Goal: Information Seeking & Learning: Find specific page/section

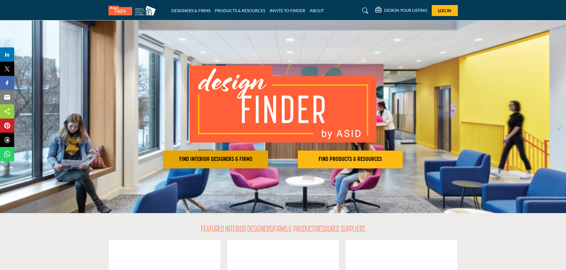
click at [224, 158] on h2 "FIND INTERIOR DESIGNERS & FIRMS" at bounding box center [215, 159] width 101 height 7
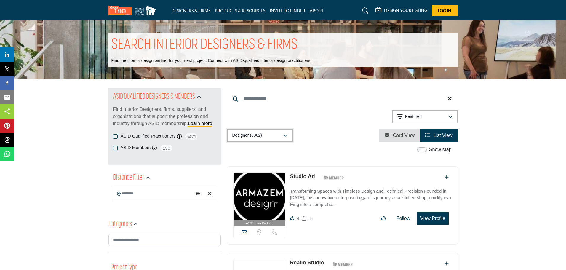
click at [286, 136] on icon "button" at bounding box center [286, 136] width 4 height 4
click at [248, 95] on input "Search Keyword" at bounding box center [342, 99] width 231 height 14
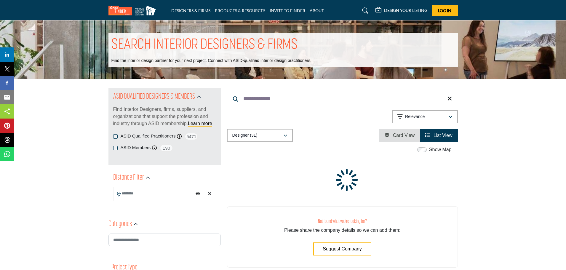
type input "**********"
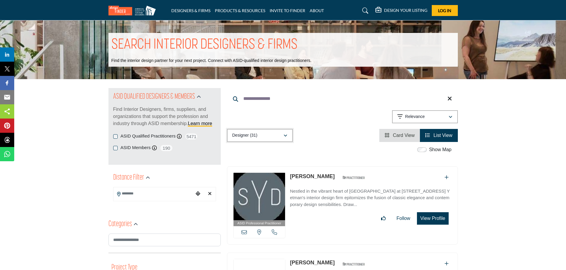
click at [284, 135] on icon "button" at bounding box center [286, 136] width 4 height 4
click at [253, 165] on b "(31)" at bounding box center [254, 164] width 7 height 5
